Goal: Information Seeking & Learning: Find specific fact

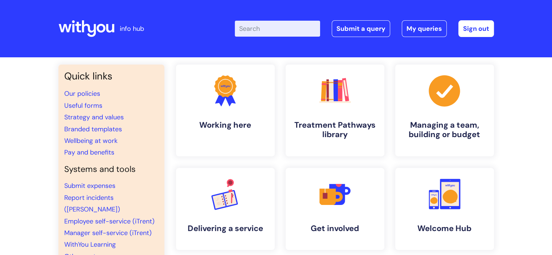
click at [265, 29] on input "Enter your search term here..." at bounding box center [277, 29] width 85 height 16
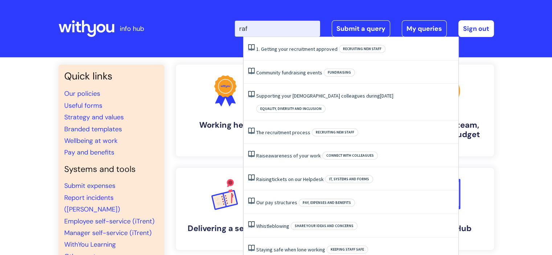
type input "raf"
click button "Search" at bounding box center [0, 0] width 0 height 0
